Goal: Task Accomplishment & Management: Use online tool/utility

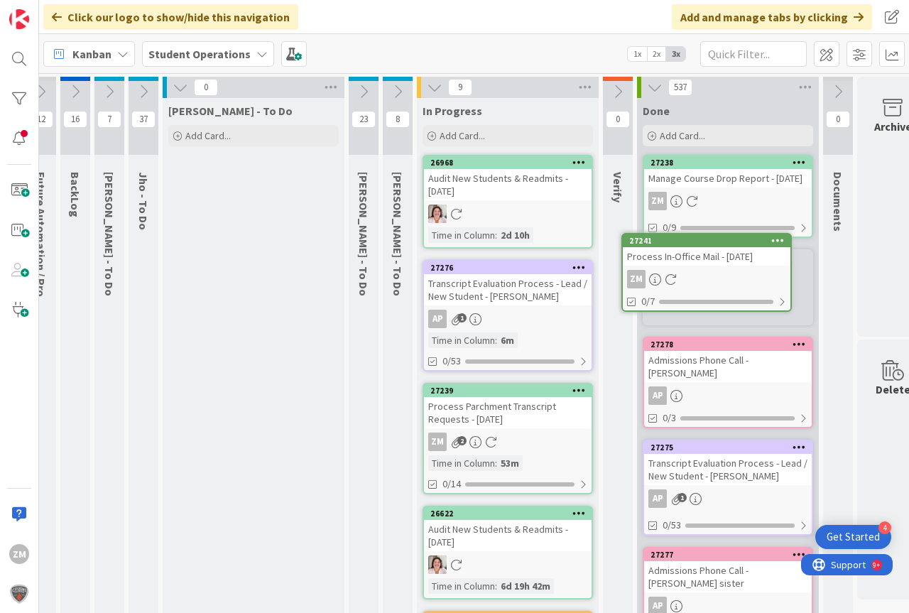
scroll to position [0, 23]
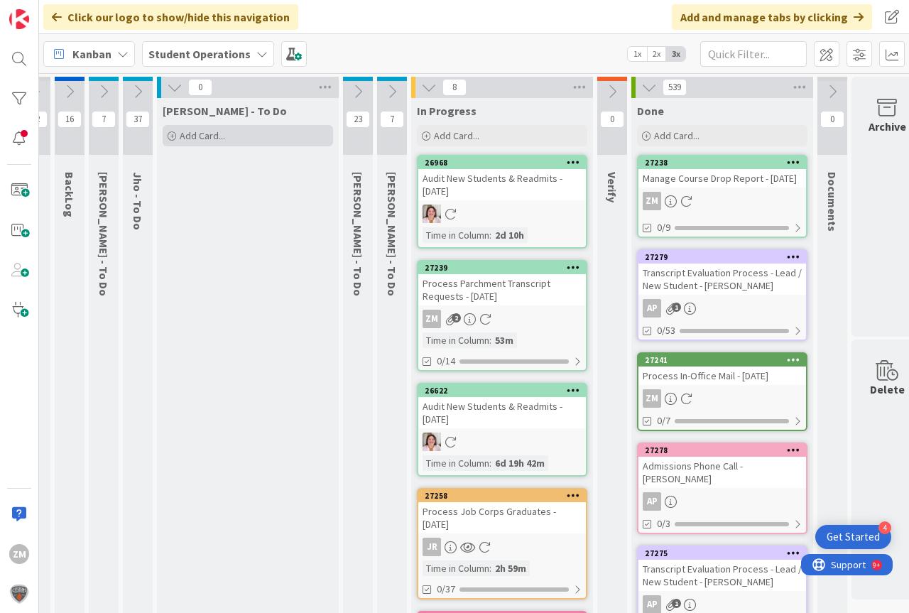
click at [202, 138] on span "Add Card..." at bounding box center [202, 135] width 45 height 13
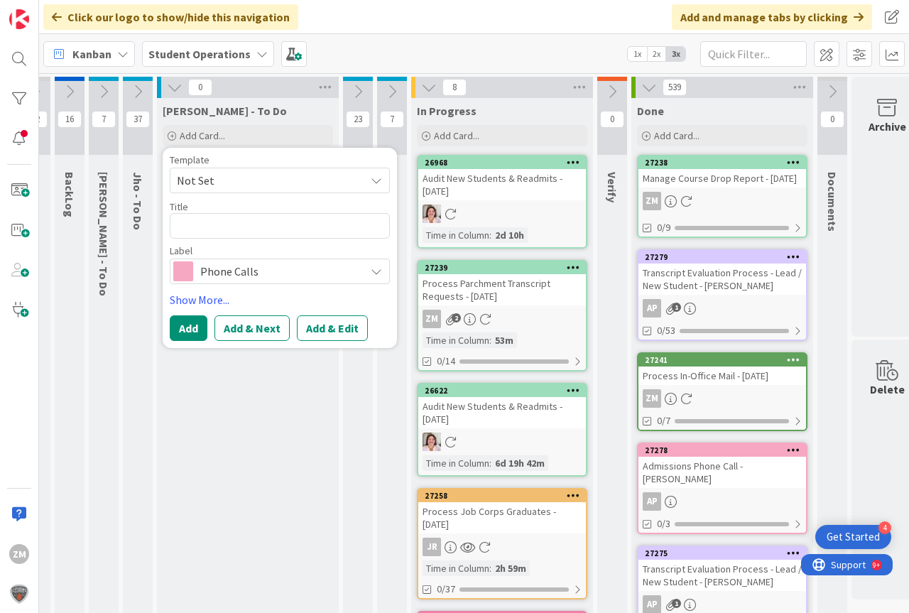
click at [371, 180] on icon at bounding box center [376, 180] width 11 height 11
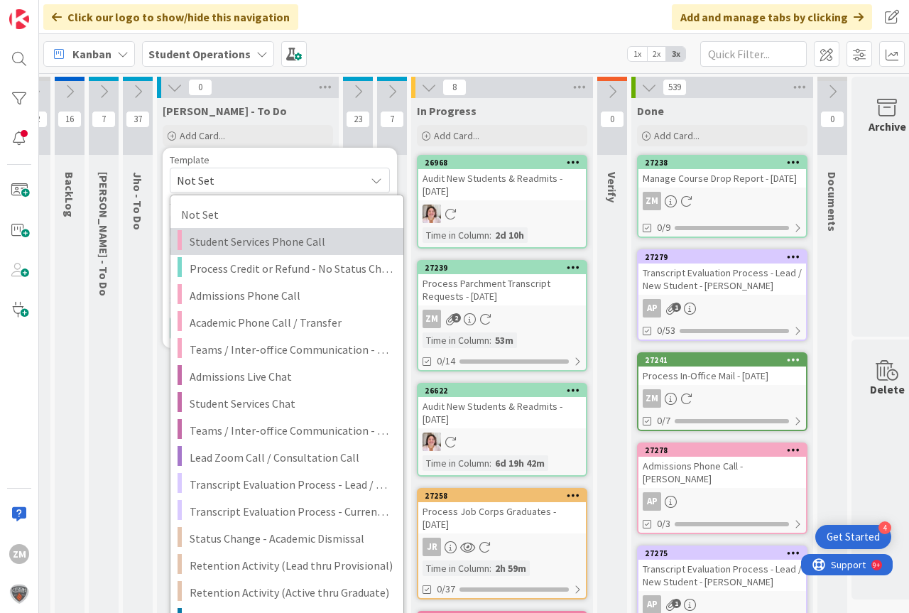
click at [259, 238] on span "Student Services Phone Call" at bounding box center [291, 241] width 203 height 18
type textarea "x"
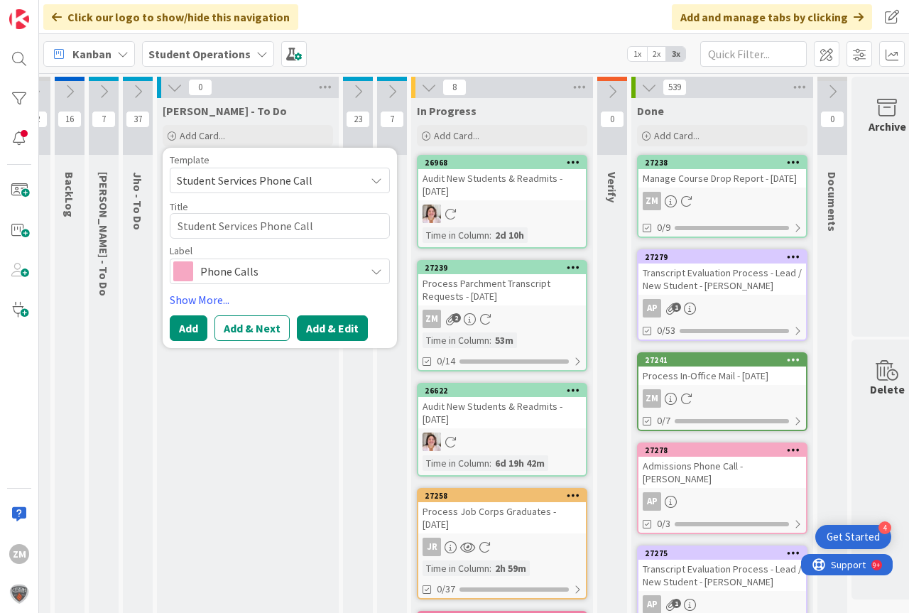
click at [337, 331] on button "Add & Edit" at bounding box center [332, 328] width 71 height 26
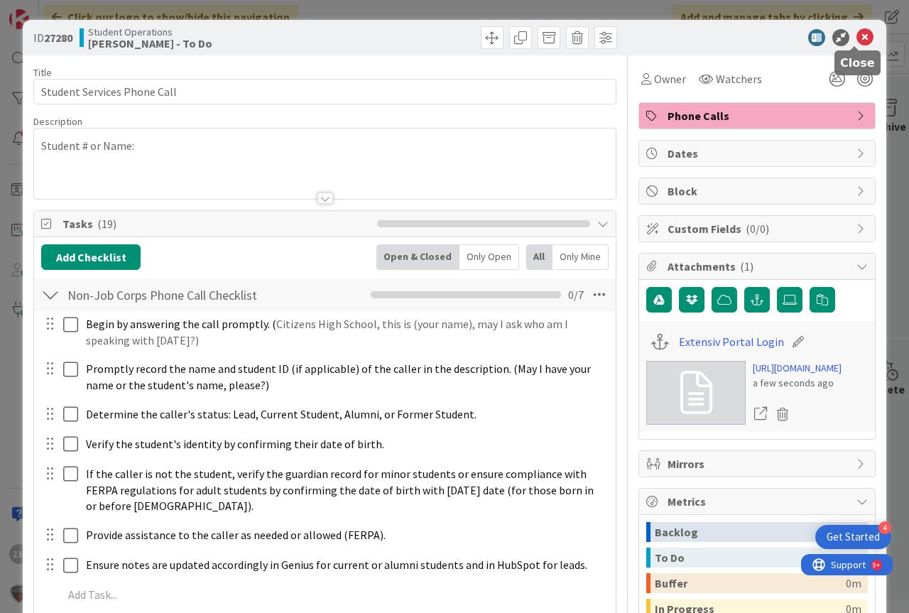
click at [857, 38] on icon at bounding box center [865, 37] width 17 height 17
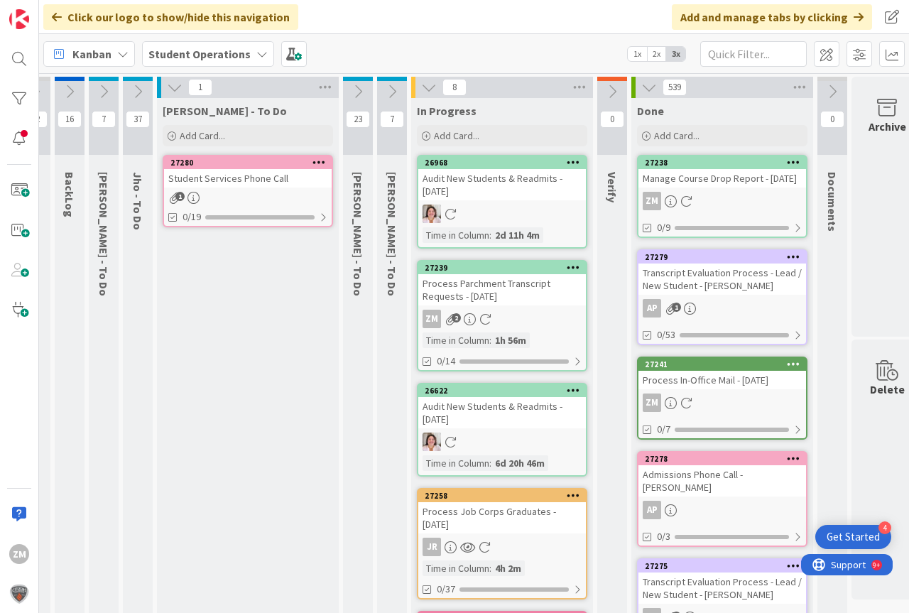
click at [320, 165] on icon at bounding box center [318, 162] width 13 height 10
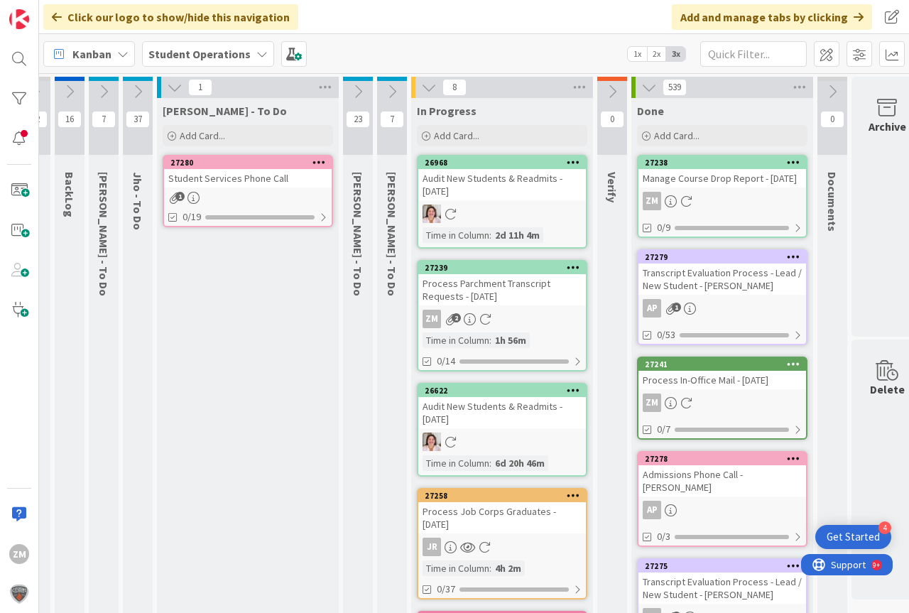
click at [314, 161] on icon at bounding box center [318, 162] width 13 height 10
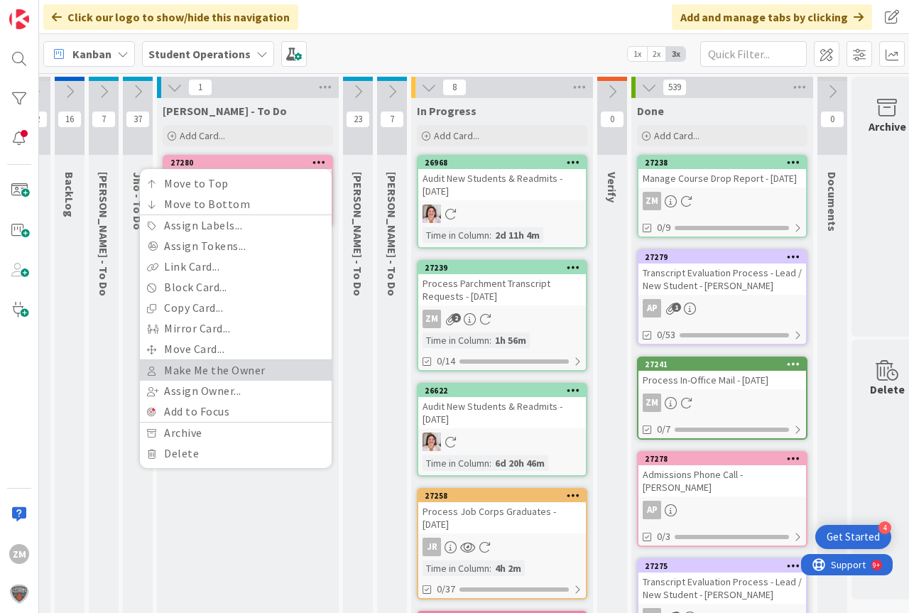
click at [187, 367] on link "Make Me the Owner" at bounding box center [236, 370] width 192 height 21
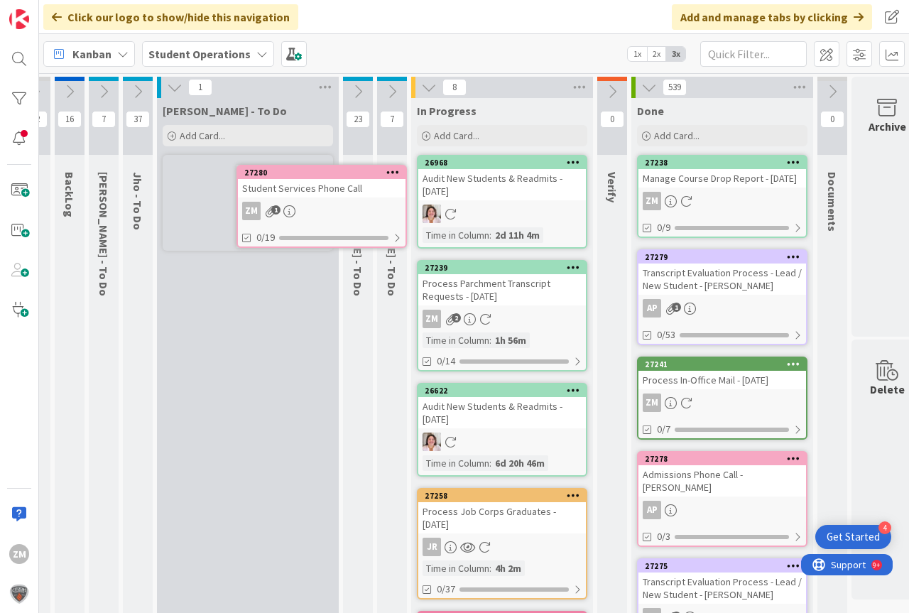
scroll to position [0, 6]
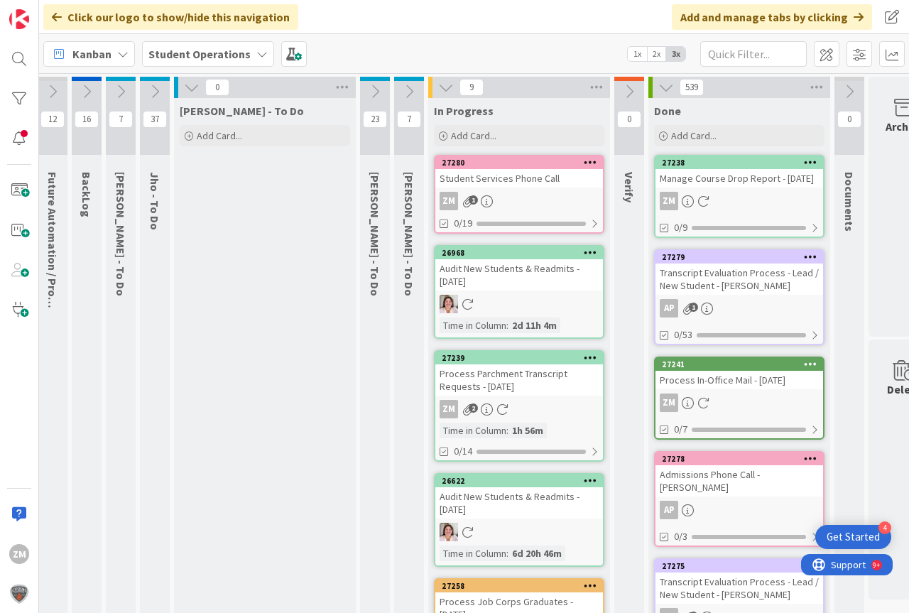
click at [494, 202] on div "ZM 1" at bounding box center [519, 201] width 168 height 18
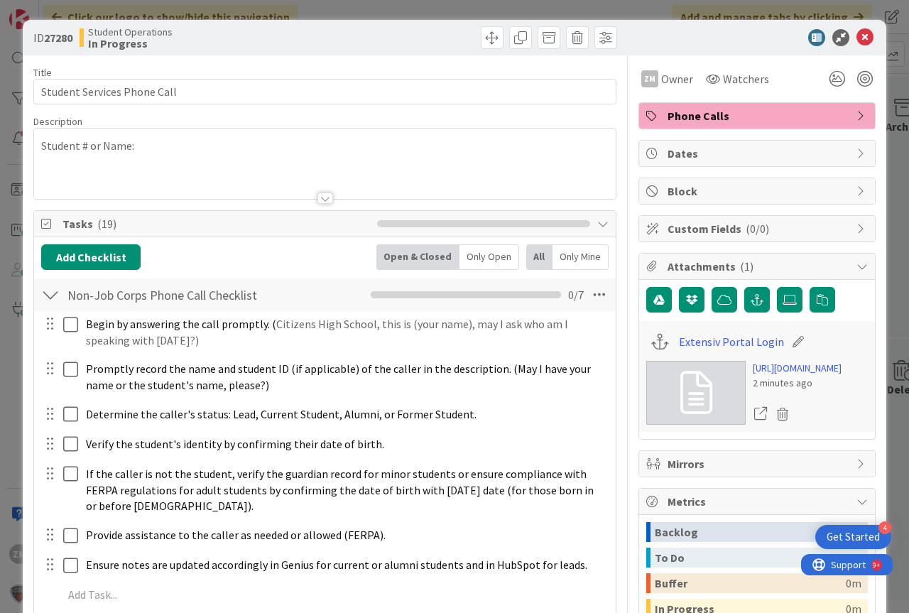
click at [160, 143] on div "Student # or Name:" at bounding box center [325, 164] width 582 height 70
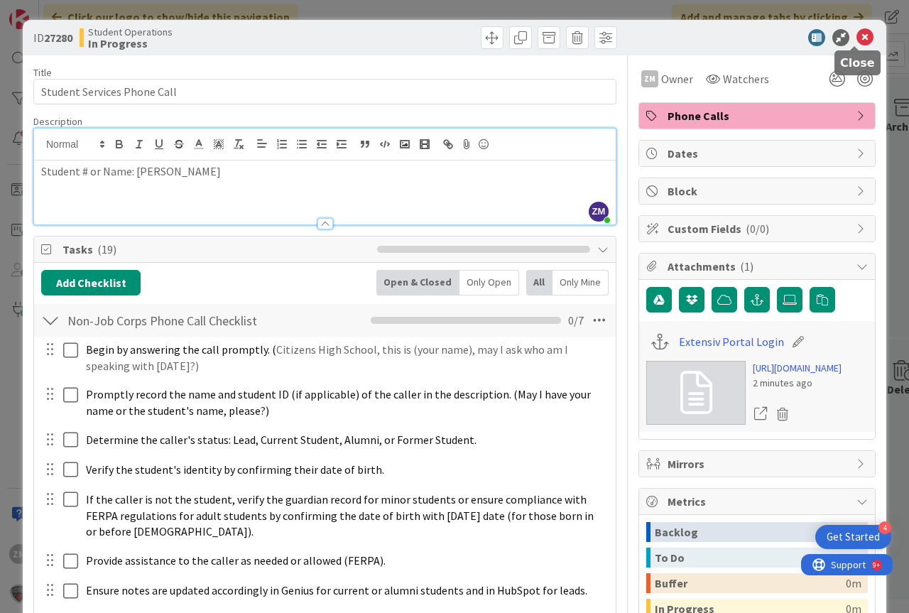
click at [857, 39] on icon at bounding box center [865, 37] width 17 height 17
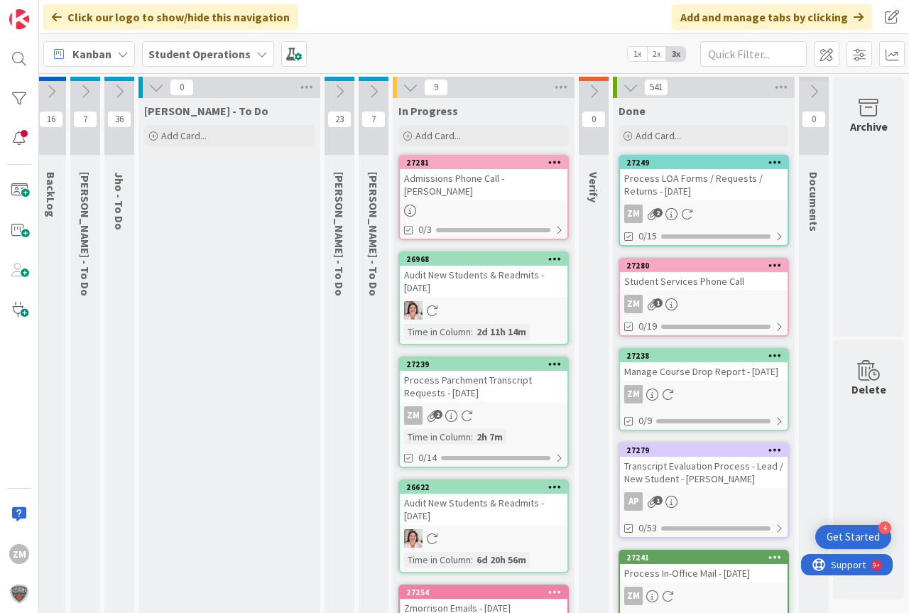
scroll to position [0, 48]
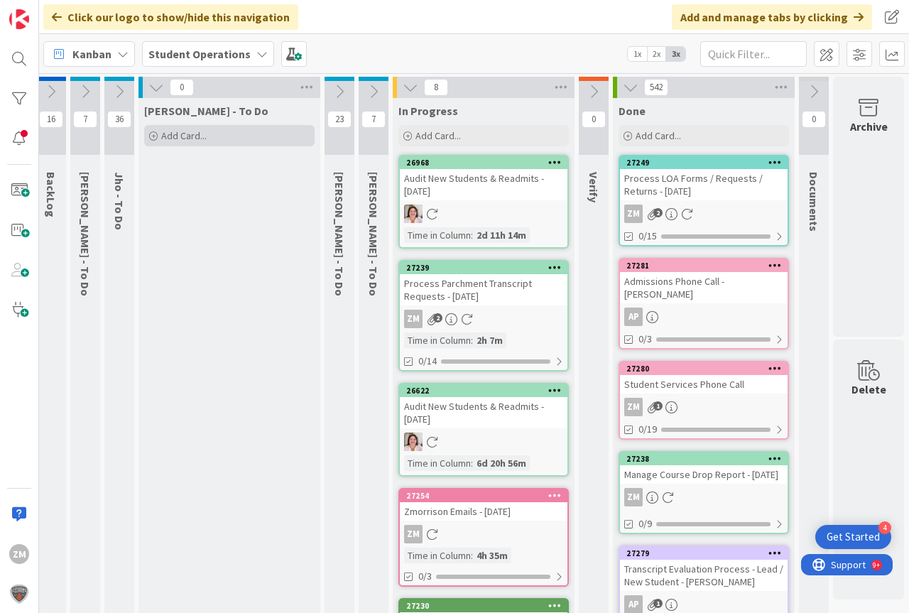
click at [151, 136] on div "Add Card..." at bounding box center [229, 135] width 170 height 21
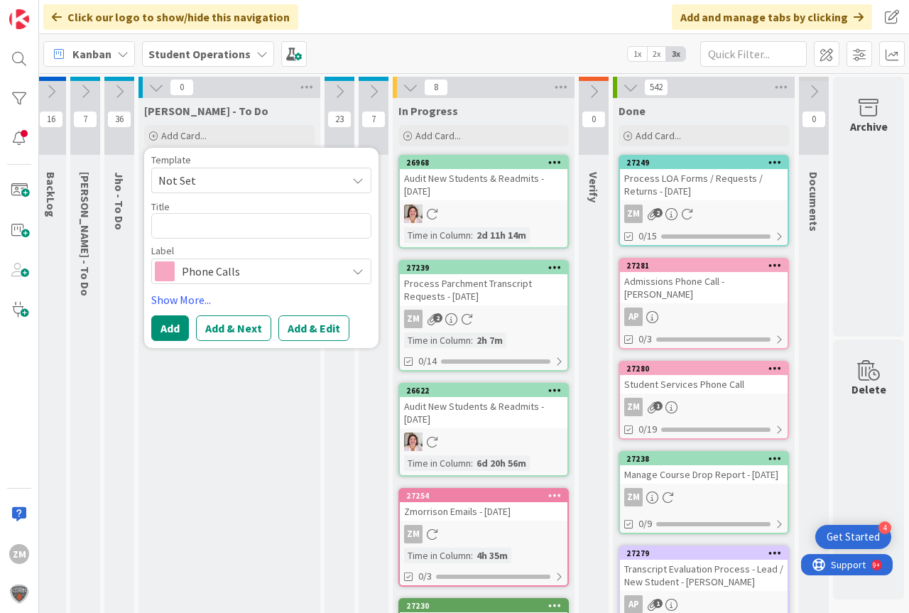
click at [358, 180] on span "Not Set" at bounding box center [261, 181] width 220 height 26
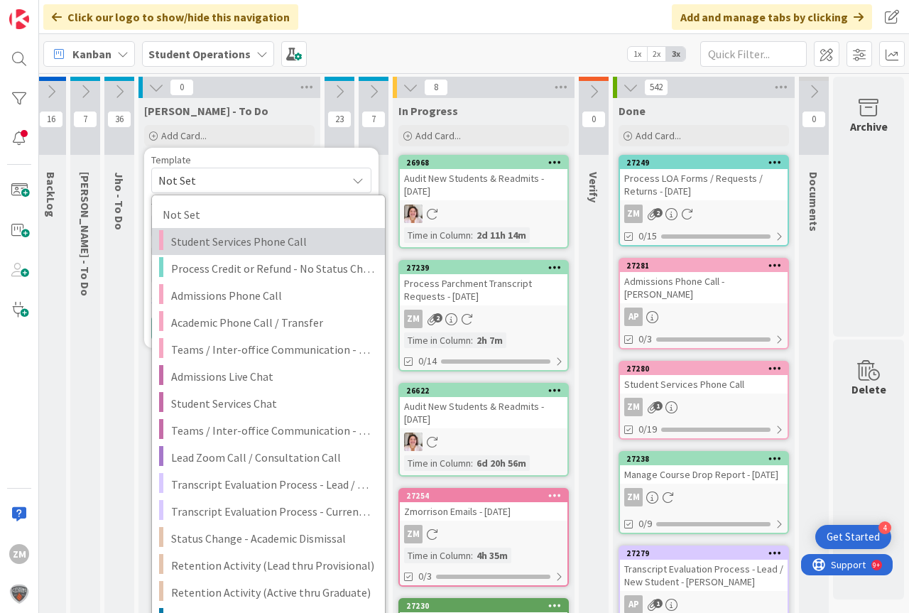
click at [237, 243] on span "Student Services Phone Call" at bounding box center [272, 241] width 203 height 18
type textarea "x"
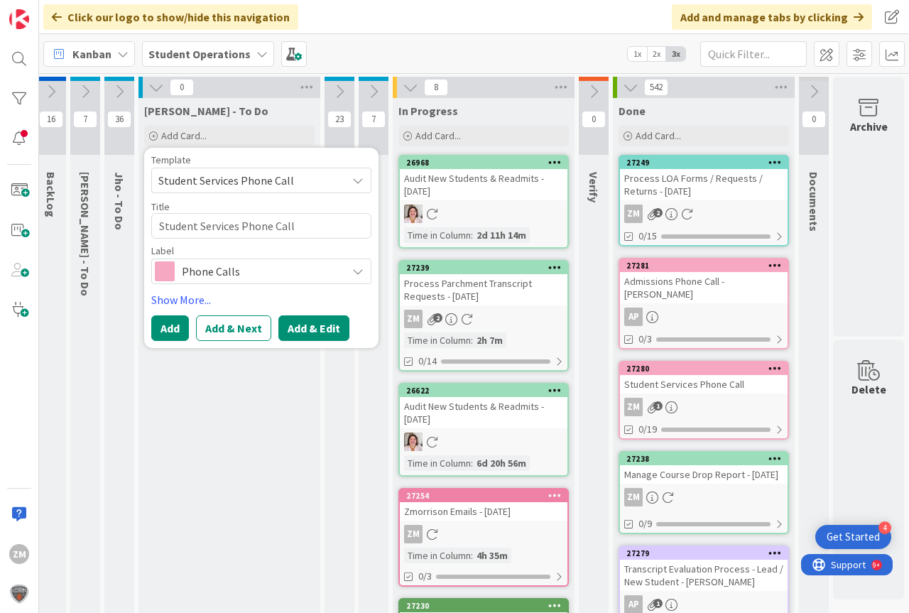
click at [326, 327] on button "Add & Edit" at bounding box center [313, 328] width 71 height 26
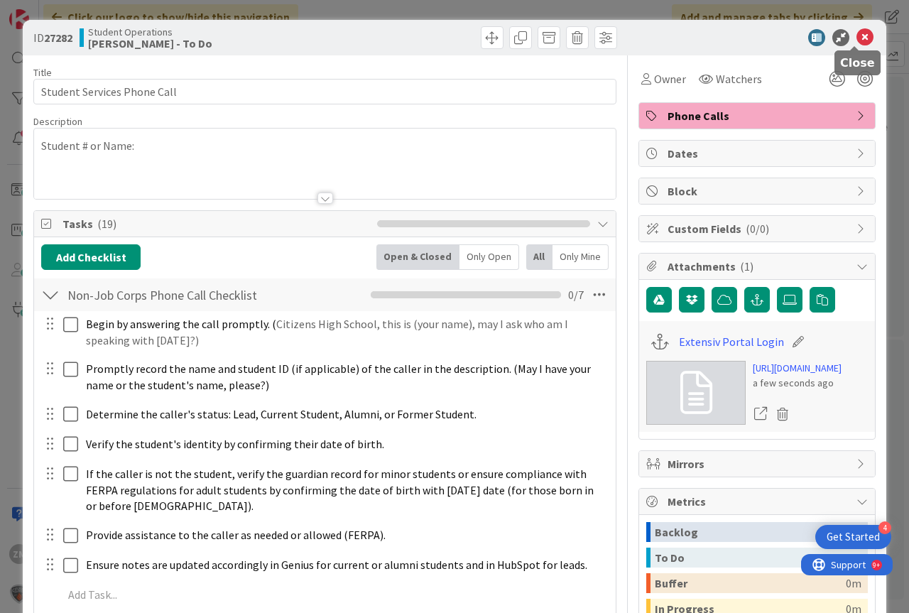
click at [857, 38] on icon at bounding box center [865, 37] width 17 height 17
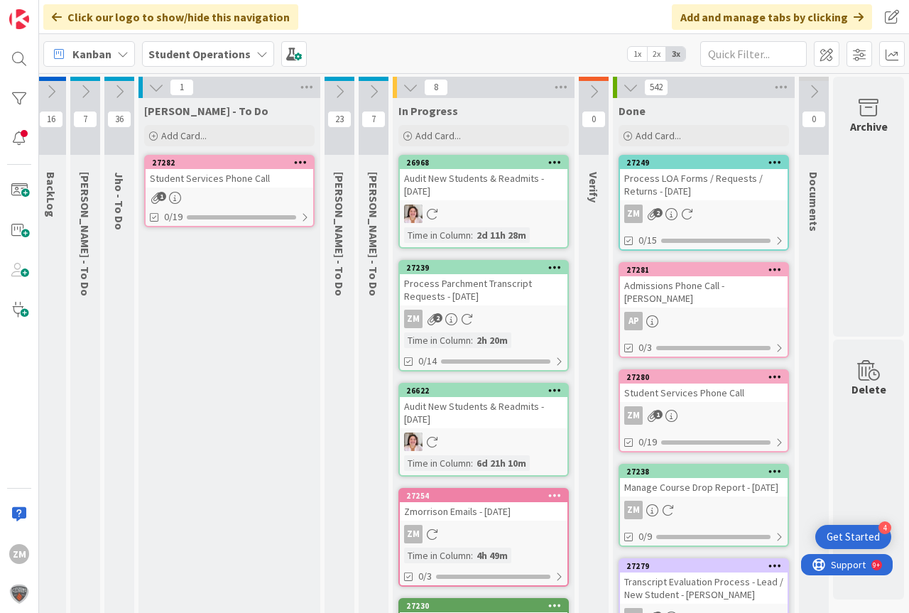
click at [298, 163] on icon at bounding box center [300, 162] width 13 height 10
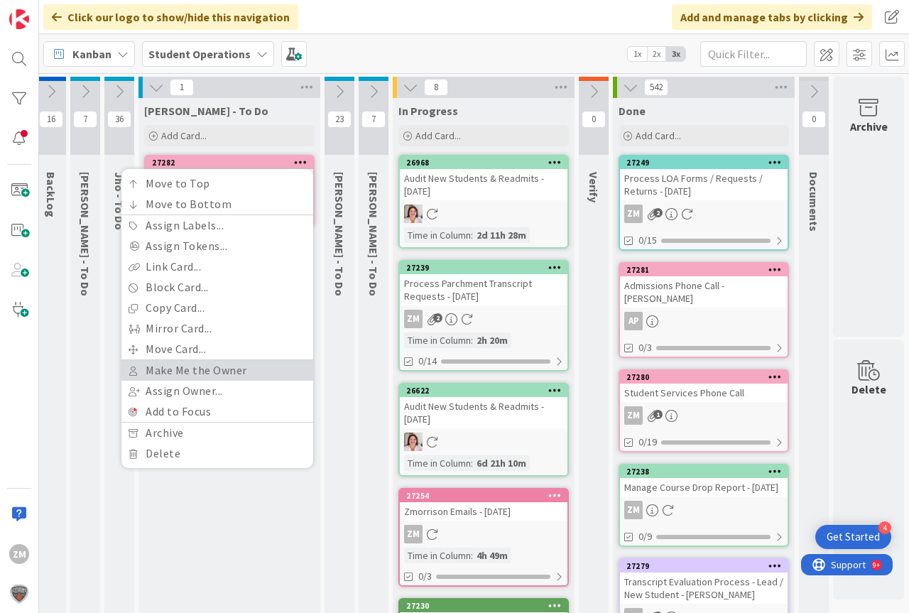
click at [195, 372] on link "Make Me the Owner" at bounding box center [217, 370] width 192 height 21
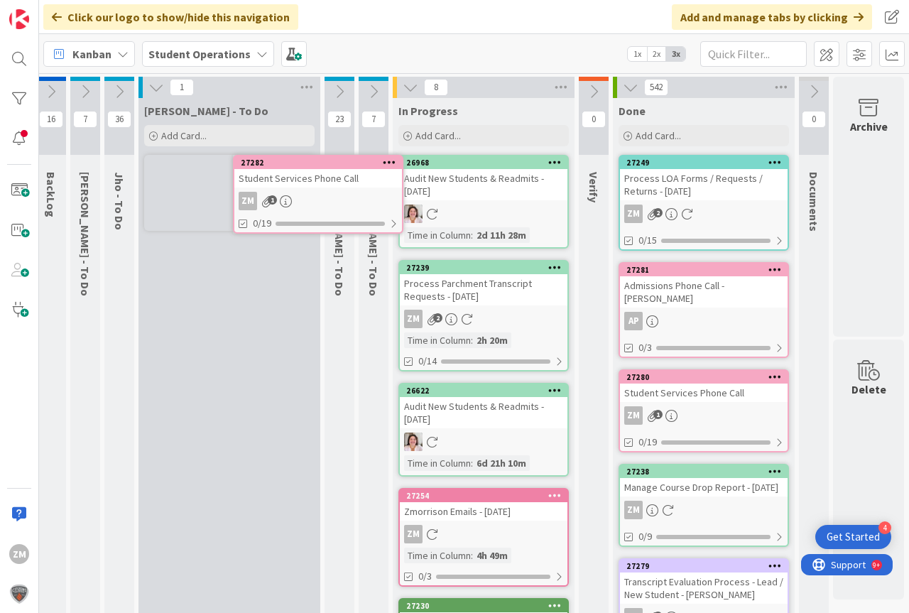
scroll to position [0, 34]
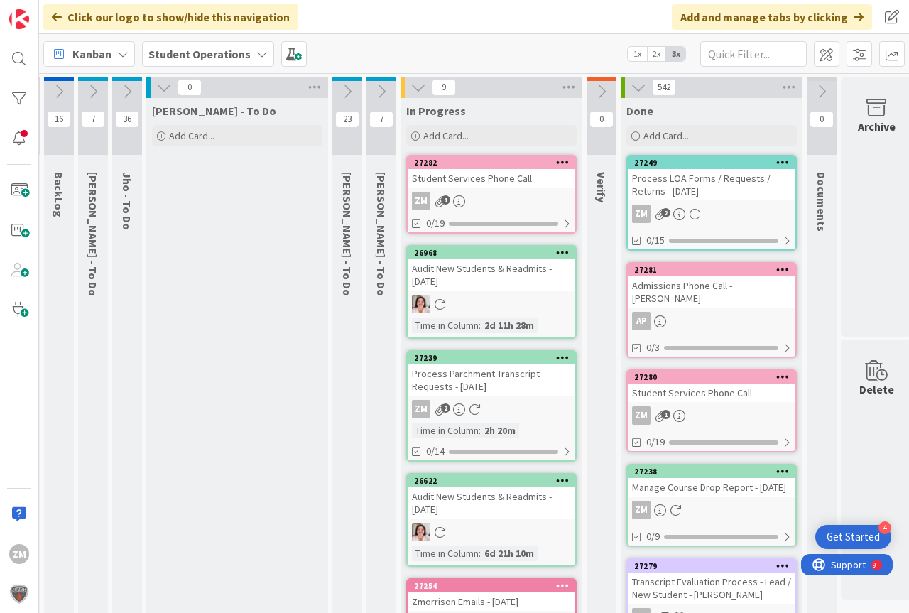
click at [497, 196] on div "ZM 1" at bounding box center [492, 201] width 168 height 18
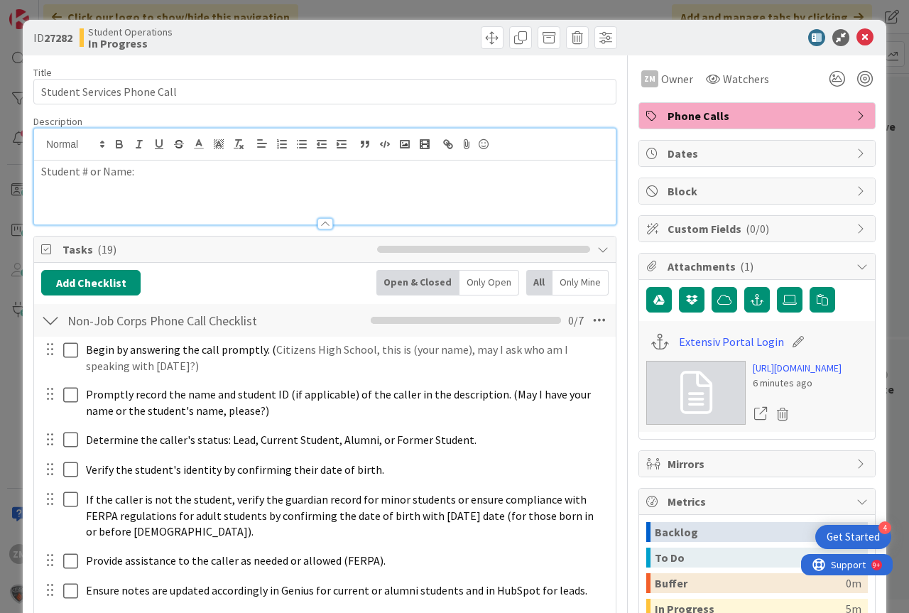
click at [172, 153] on div "Student # or Name:" at bounding box center [325, 177] width 582 height 96
click at [857, 41] on icon at bounding box center [865, 37] width 17 height 17
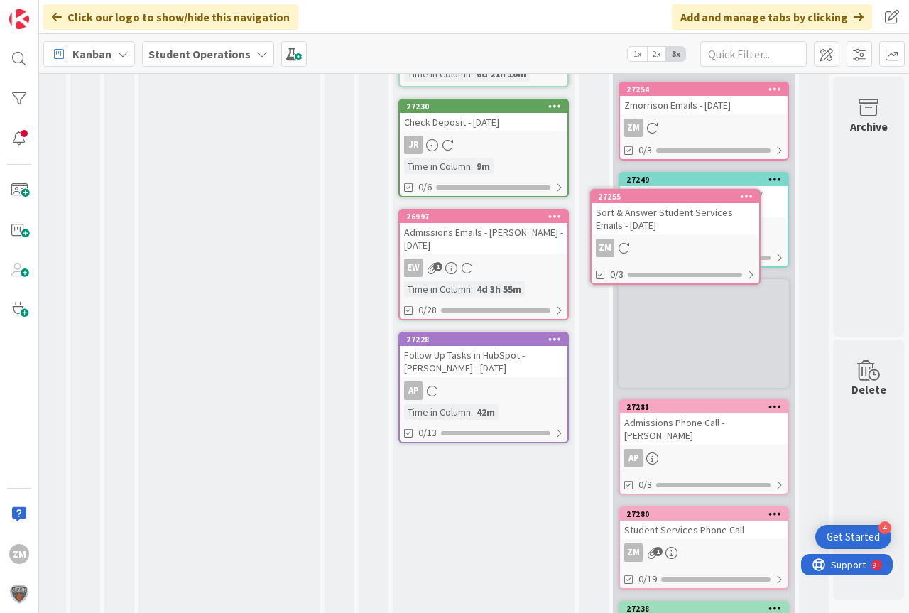
scroll to position [265, 53]
